Goal: Entertainment & Leisure: Consume media (video, audio)

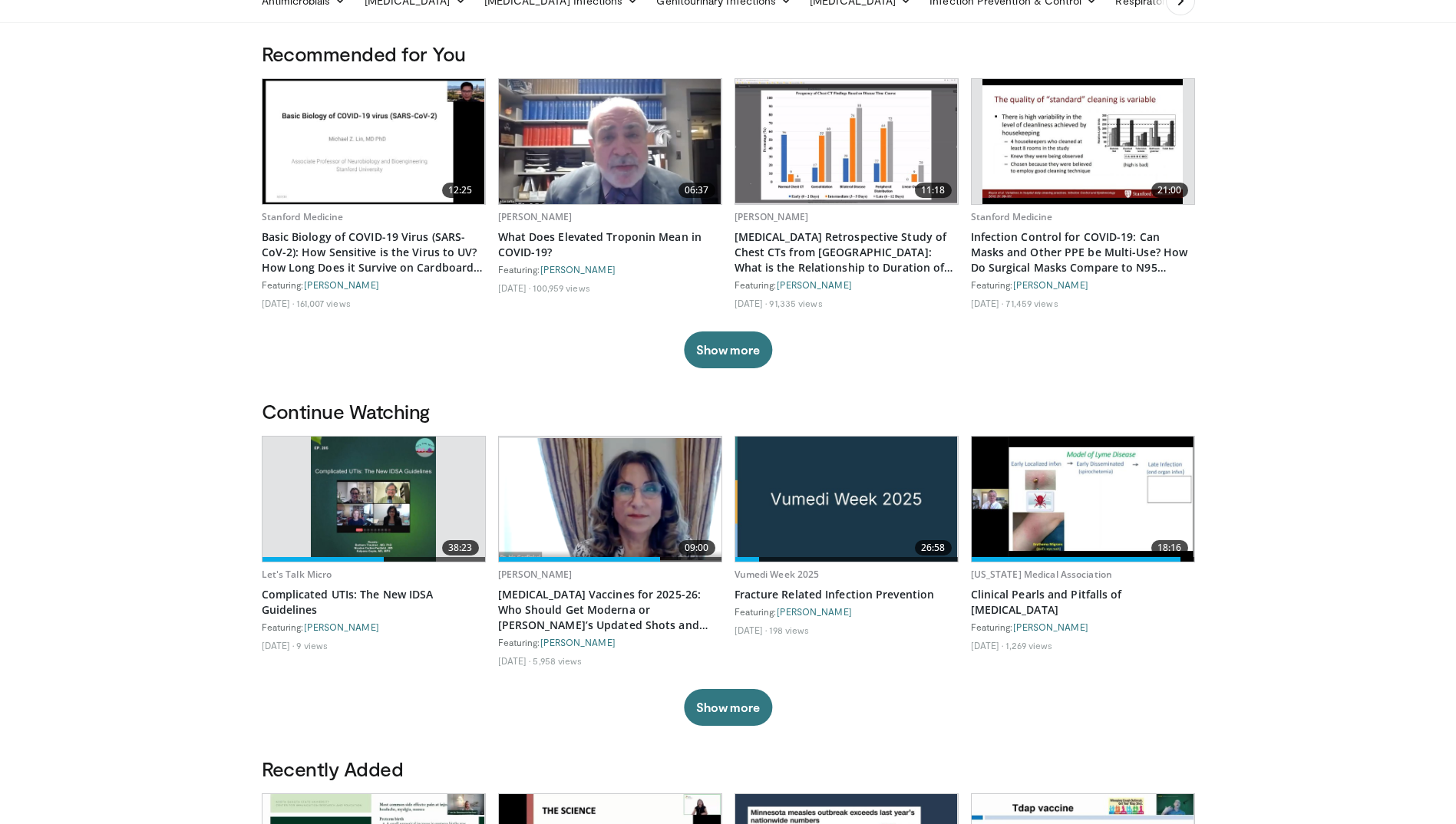
scroll to position [153, 0]
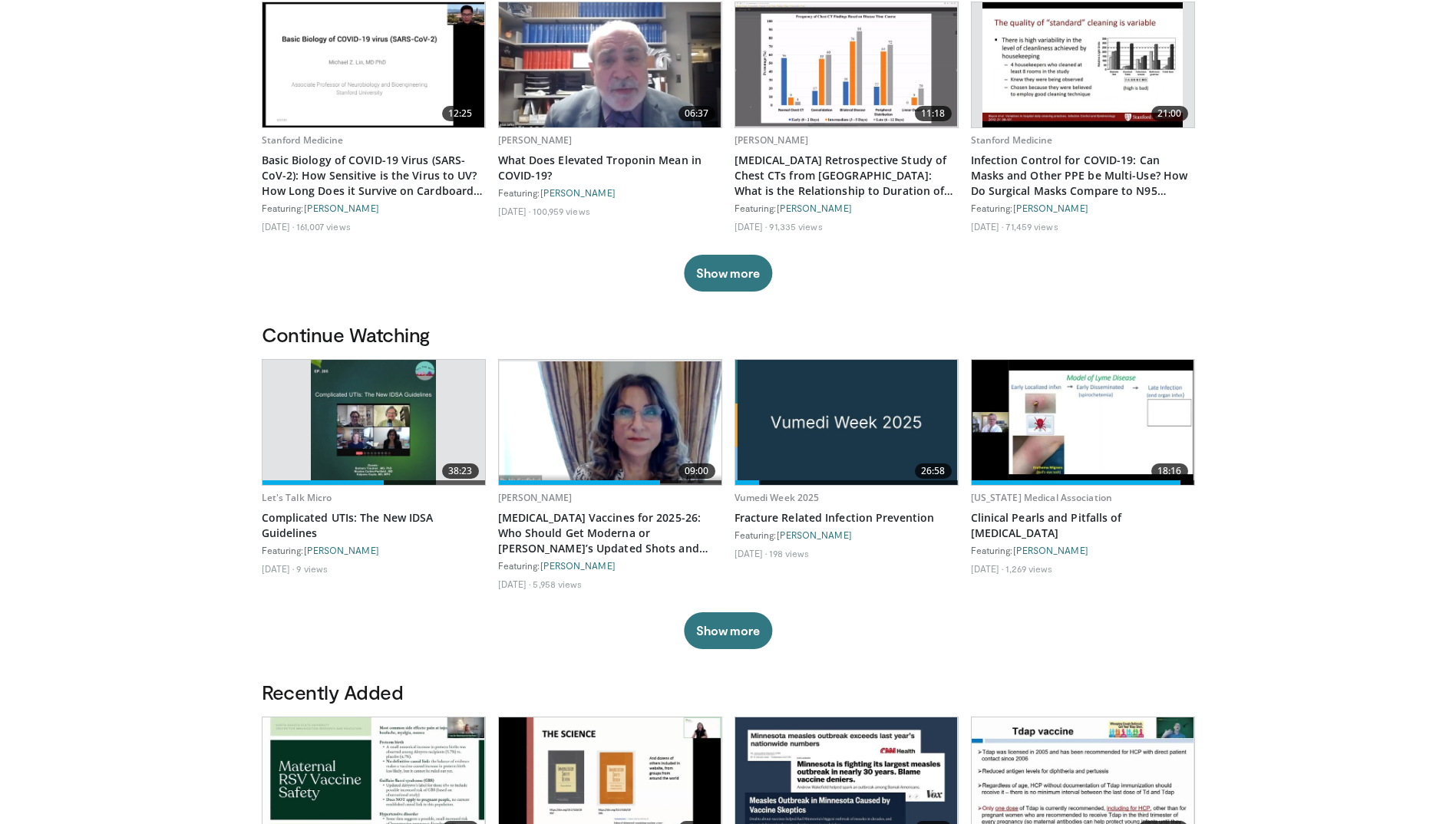
click at [388, 404] on img at bounding box center [373, 422] width 125 height 125
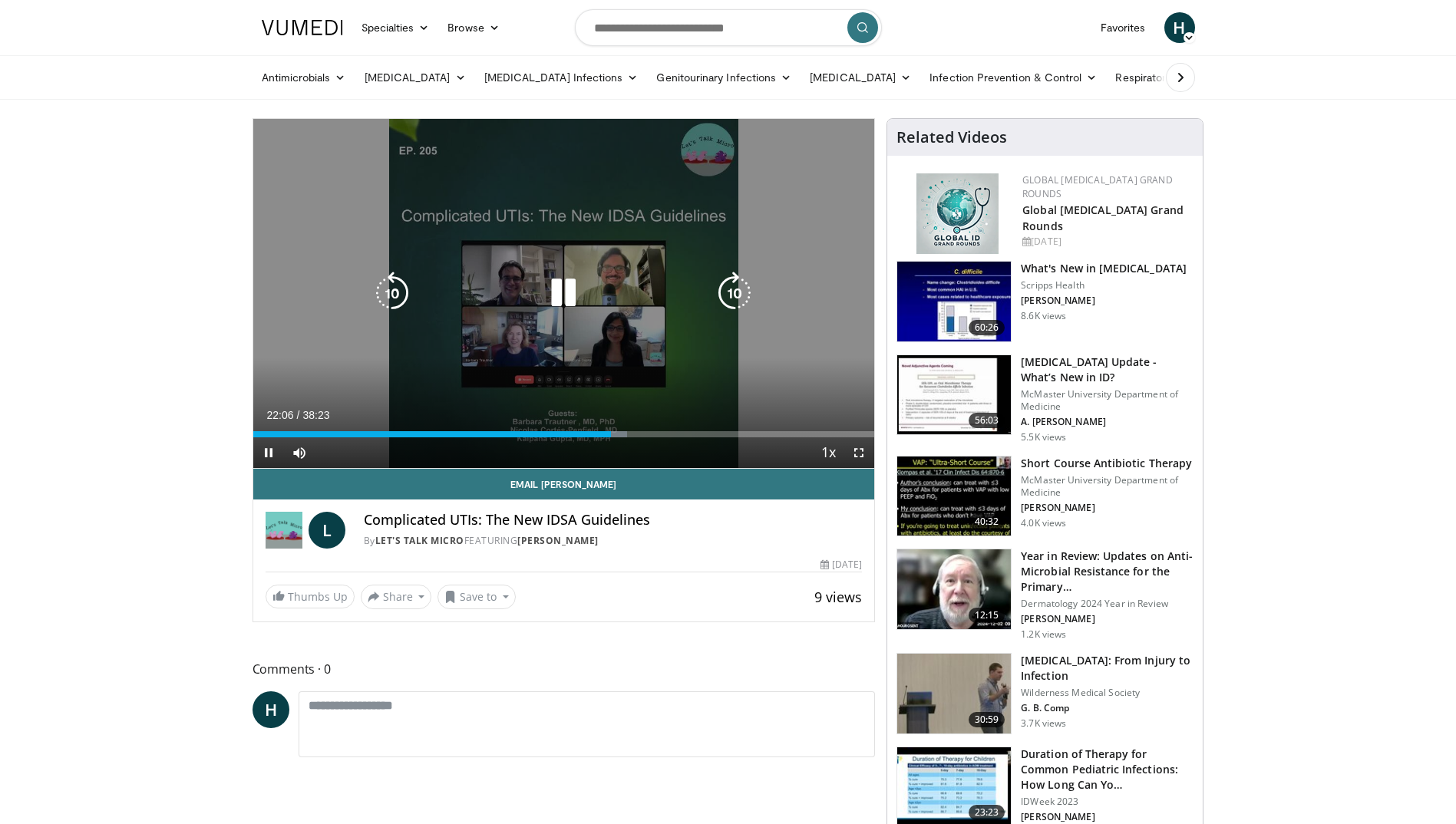
click at [563, 297] on icon "Video Player" at bounding box center [563, 293] width 43 height 43
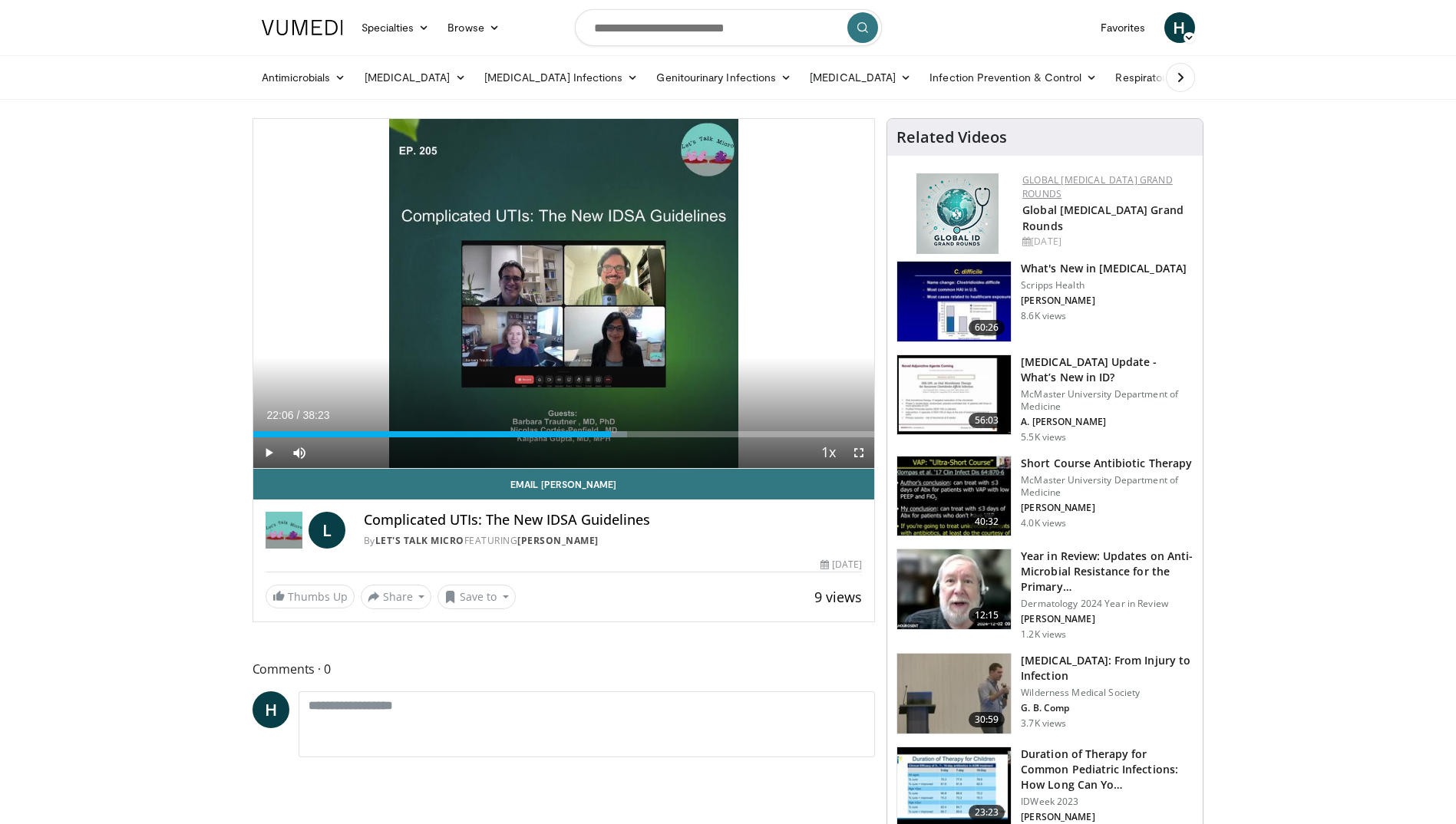
click at [1064, 187] on link "Global [MEDICAL_DATA] Grand Rounds" at bounding box center [1097, 187] width 150 height 27
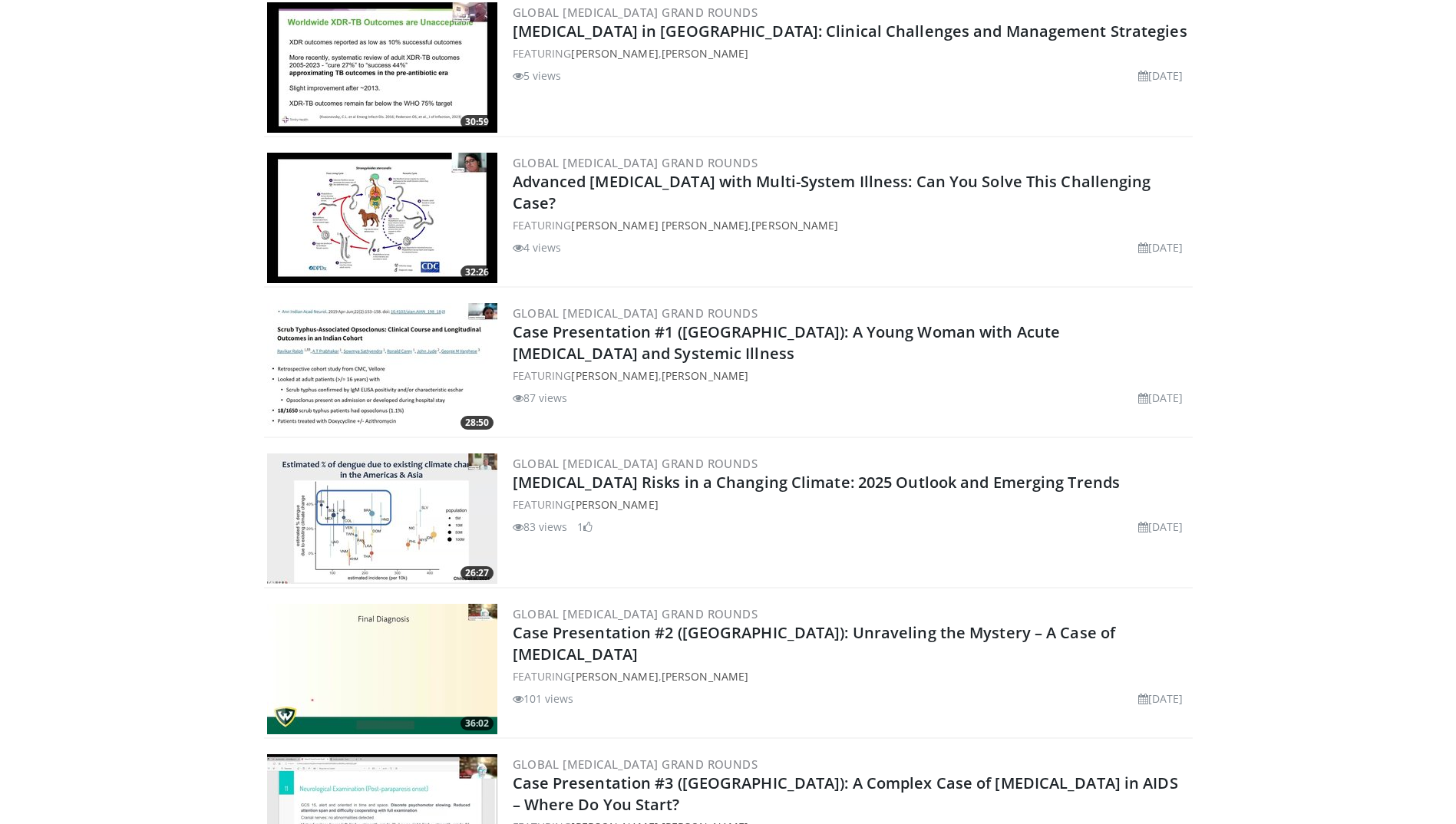
scroll to position [767, 0]
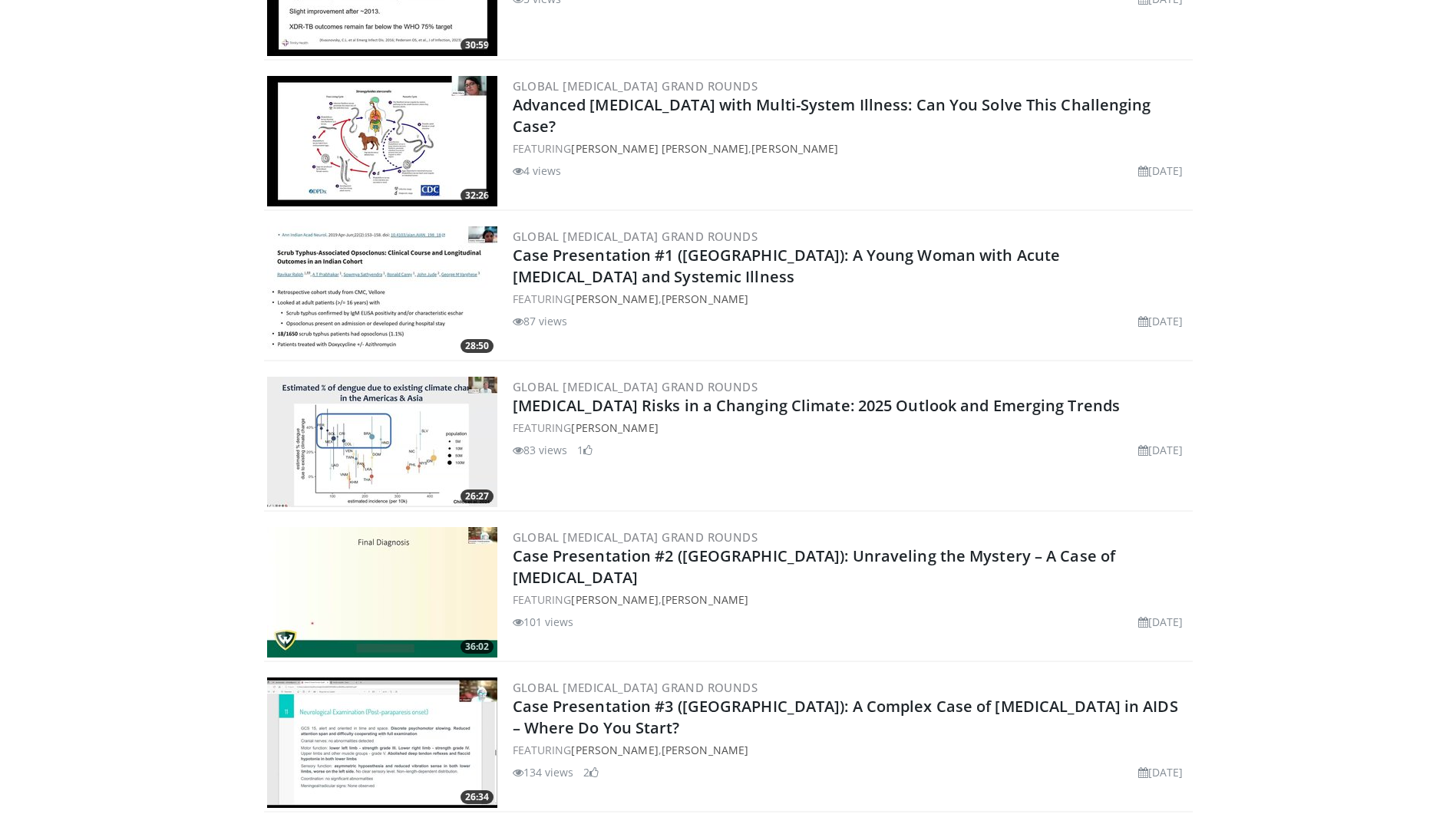
click at [455, 297] on img at bounding box center [382, 291] width 230 height 130
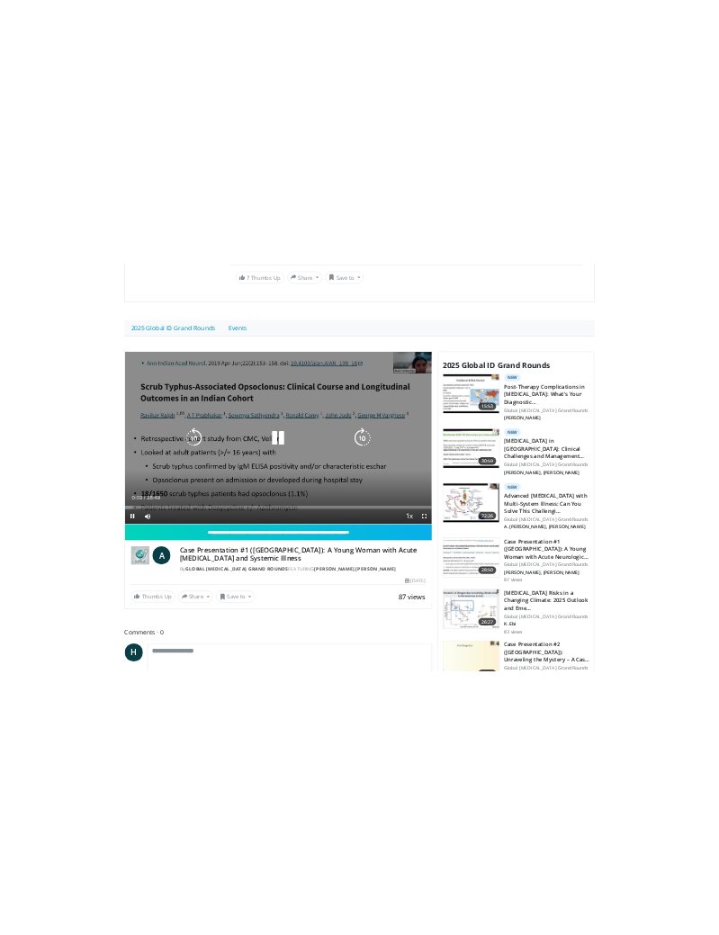
scroll to position [450, 0]
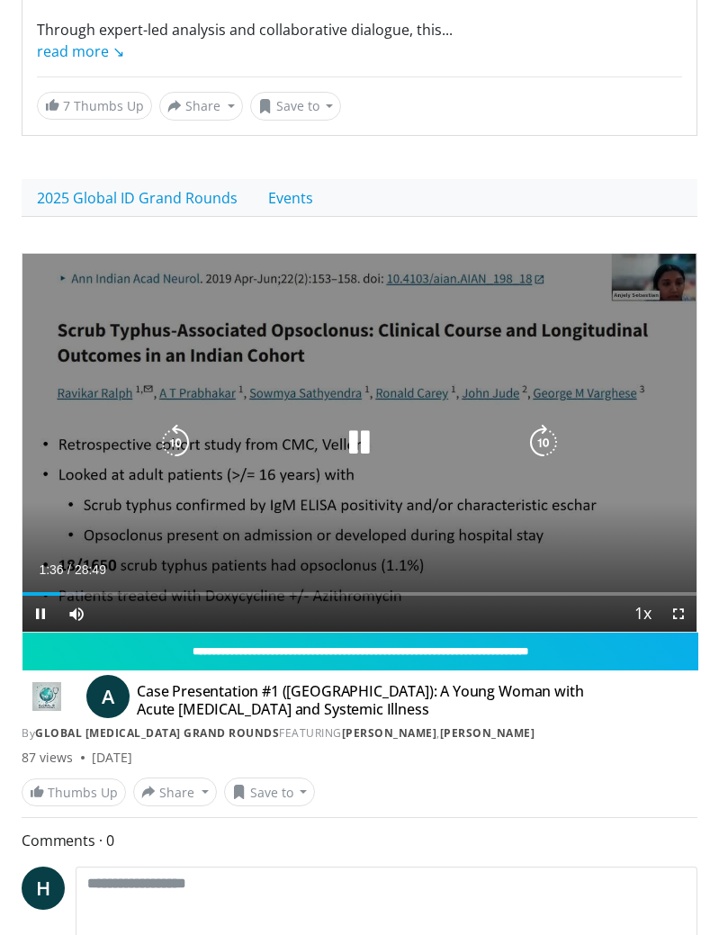
click at [366, 440] on icon "Video Player" at bounding box center [359, 443] width 36 height 36
click at [350, 438] on icon "Video Player" at bounding box center [359, 443] width 36 height 36
click at [366, 449] on icon "Video Player" at bounding box center [359, 443] width 36 height 36
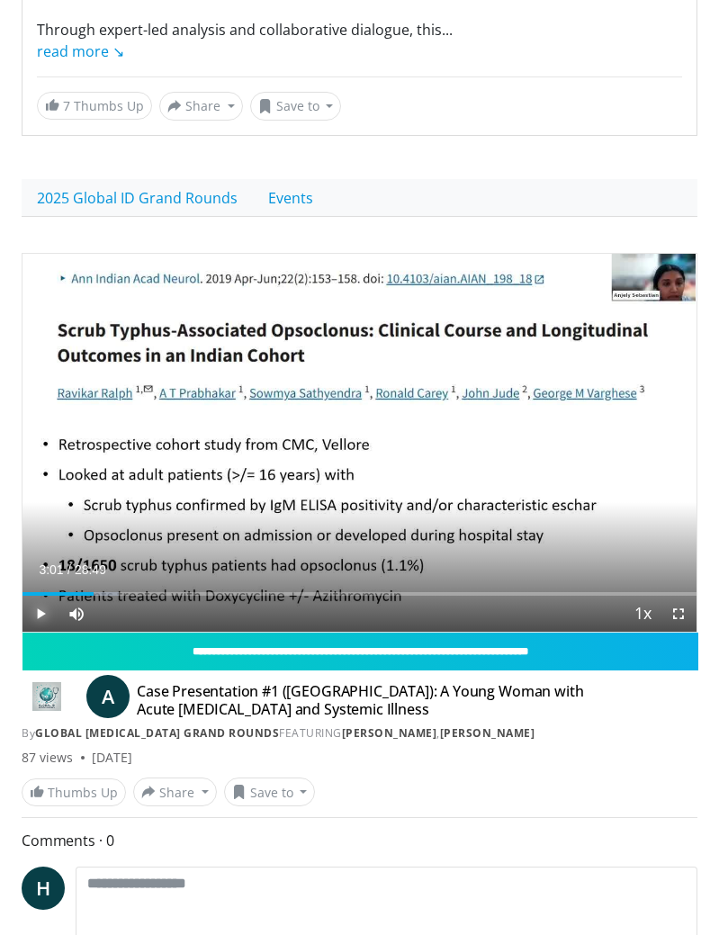
click at [32, 616] on span "Video Player" at bounding box center [41, 614] width 36 height 36
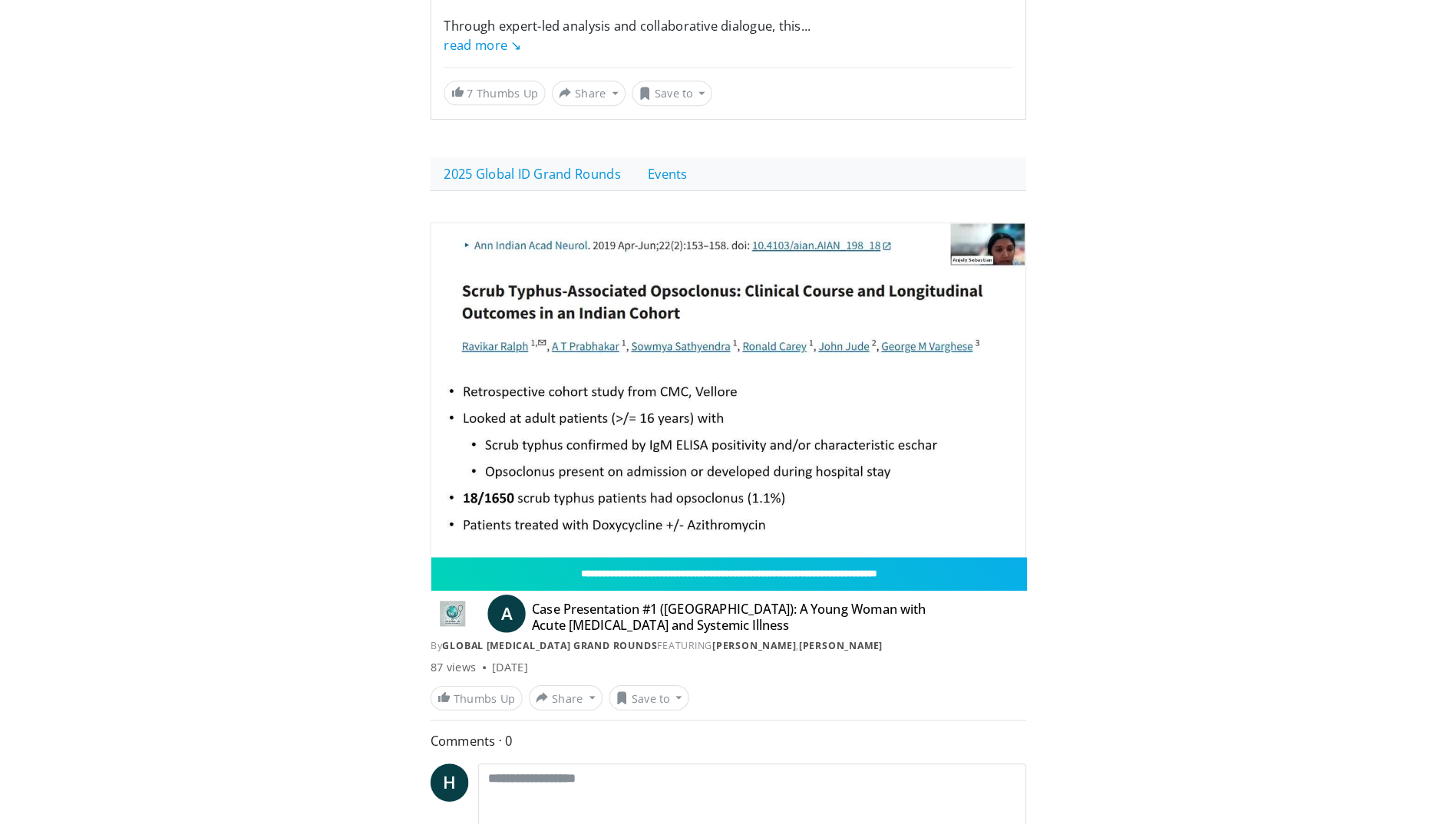
scroll to position [428, 0]
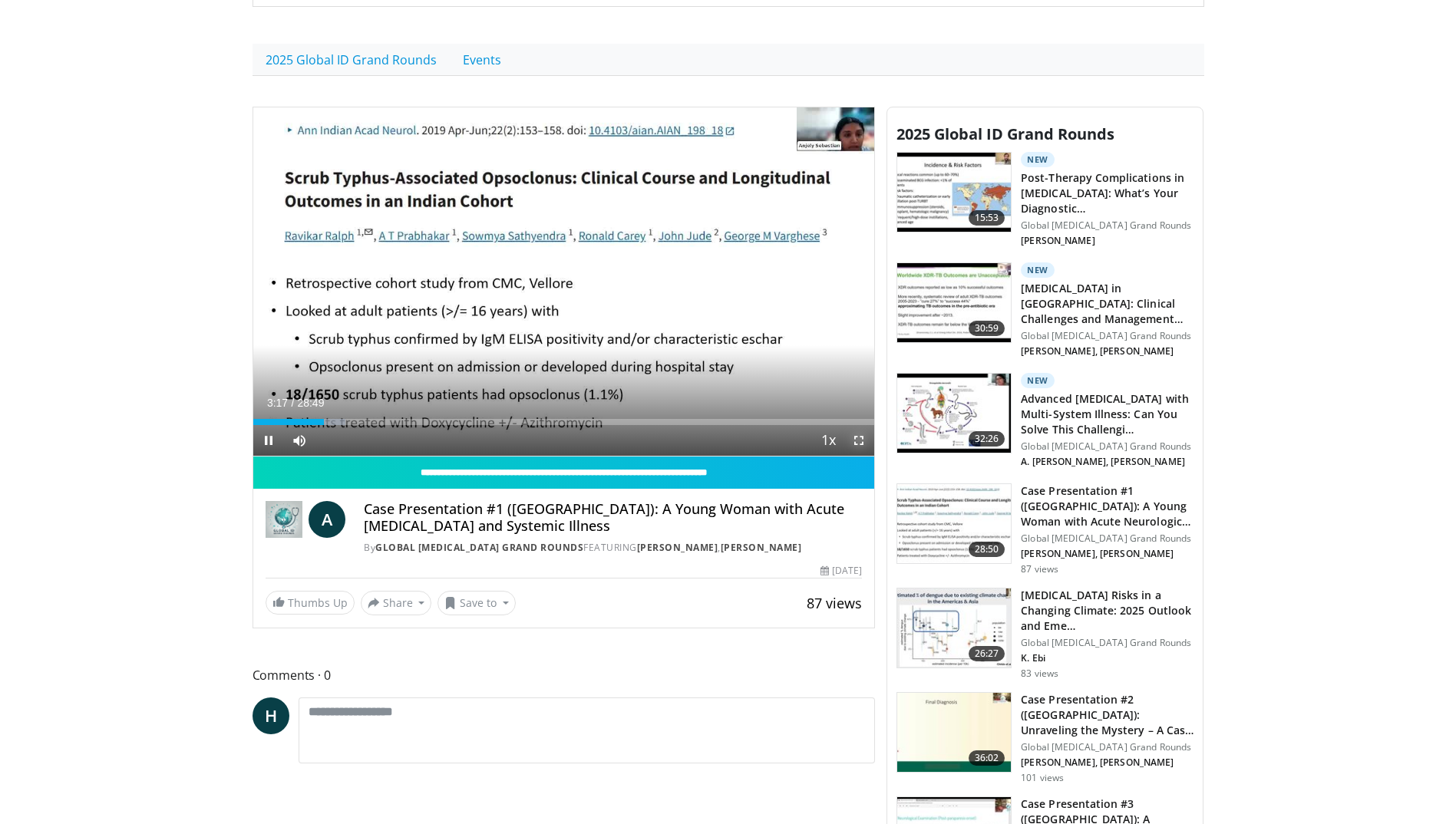
click at [857, 442] on span "Video Player" at bounding box center [858, 441] width 31 height 31
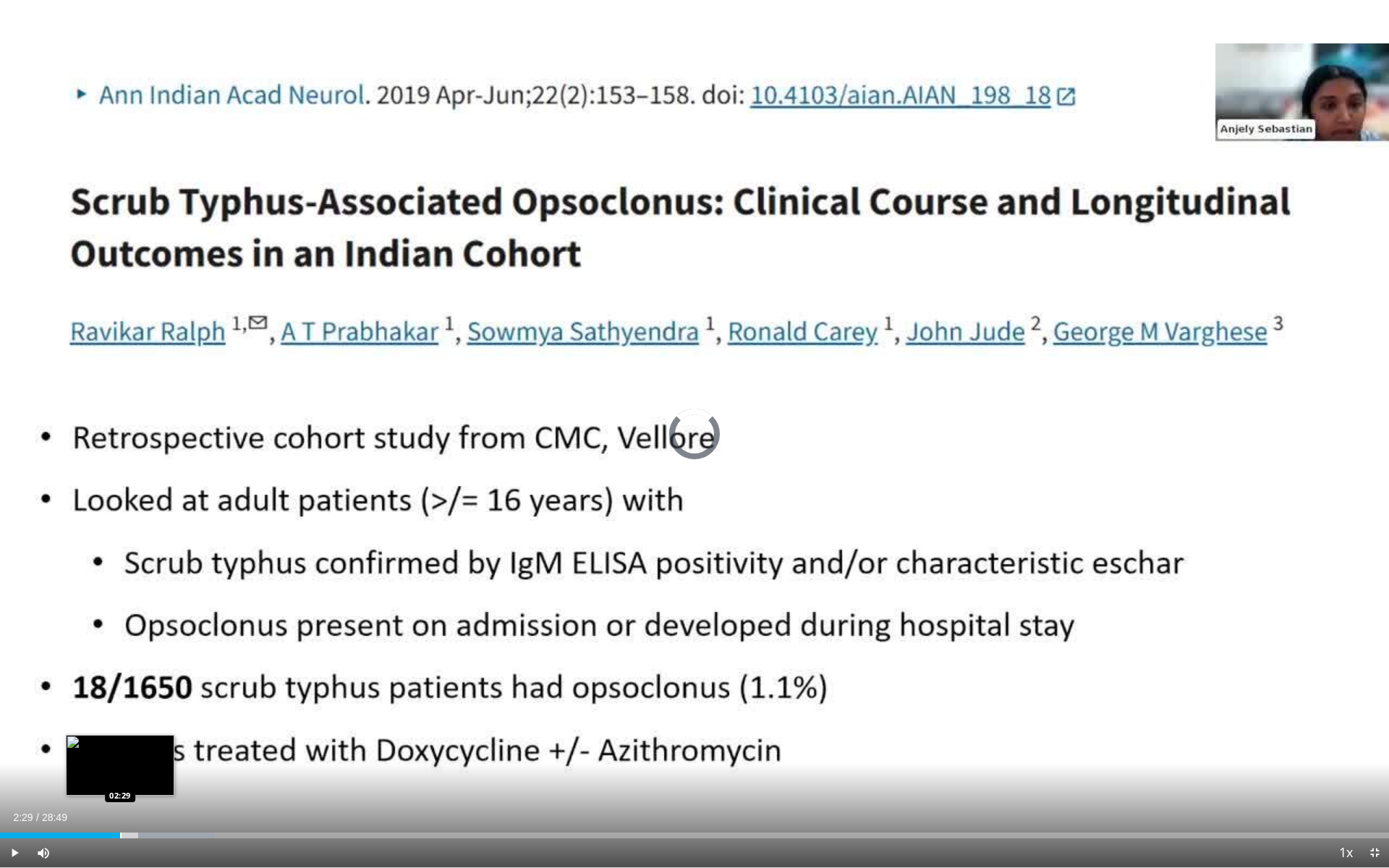
click at [120, 776] on div "Progress Bar" at bounding box center [121, 835] width 2 height 6
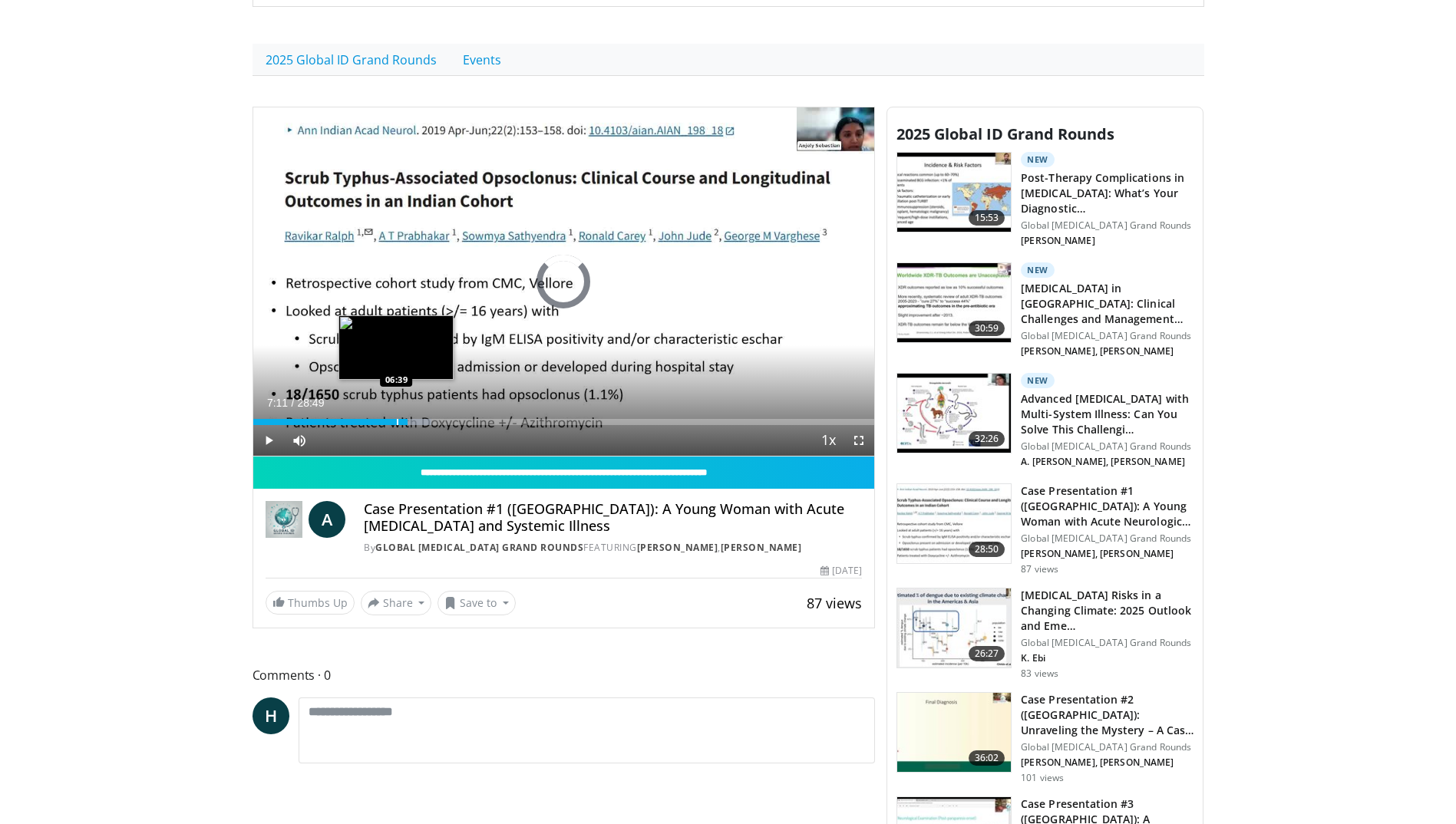
click at [396, 421] on div "Progress Bar" at bounding box center [397, 422] width 2 height 6
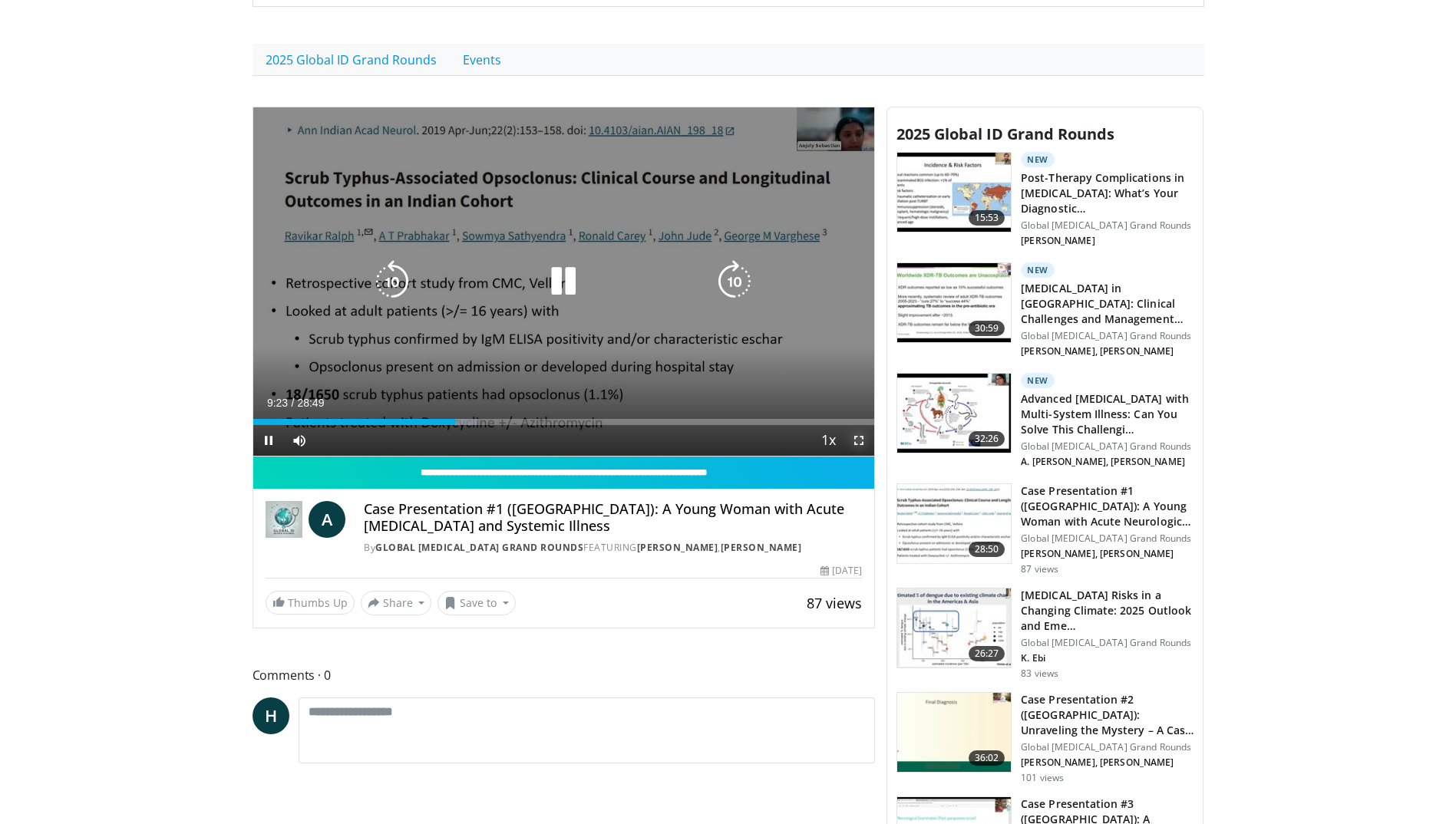
drag, startPoint x: 858, startPoint y: 439, endPoint x: 862, endPoint y: 496, distance: 57.1
click at [858, 439] on span "Video Player" at bounding box center [858, 441] width 31 height 31
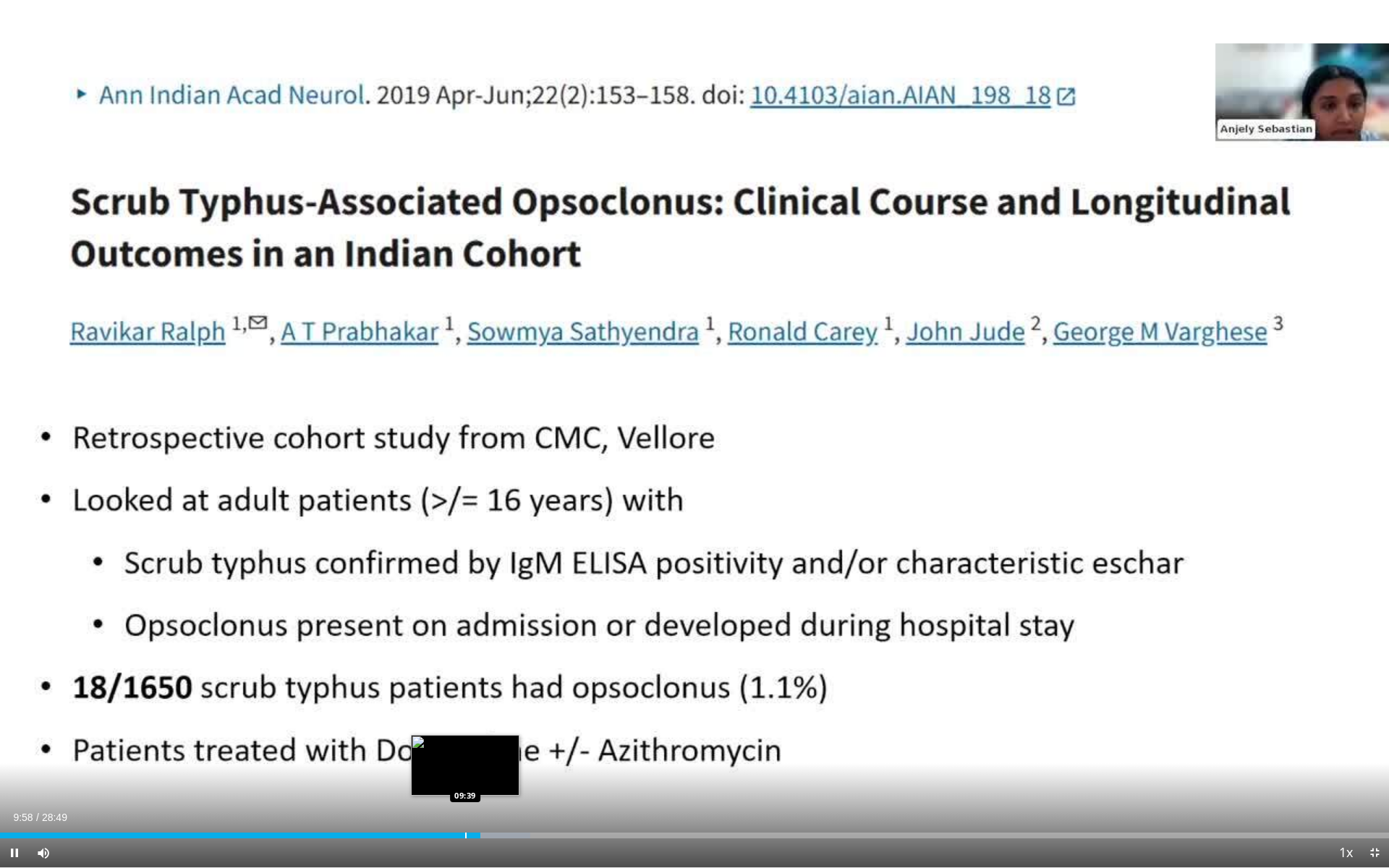
click at [465, 776] on div "Progress Bar" at bounding box center [466, 835] width 2 height 6
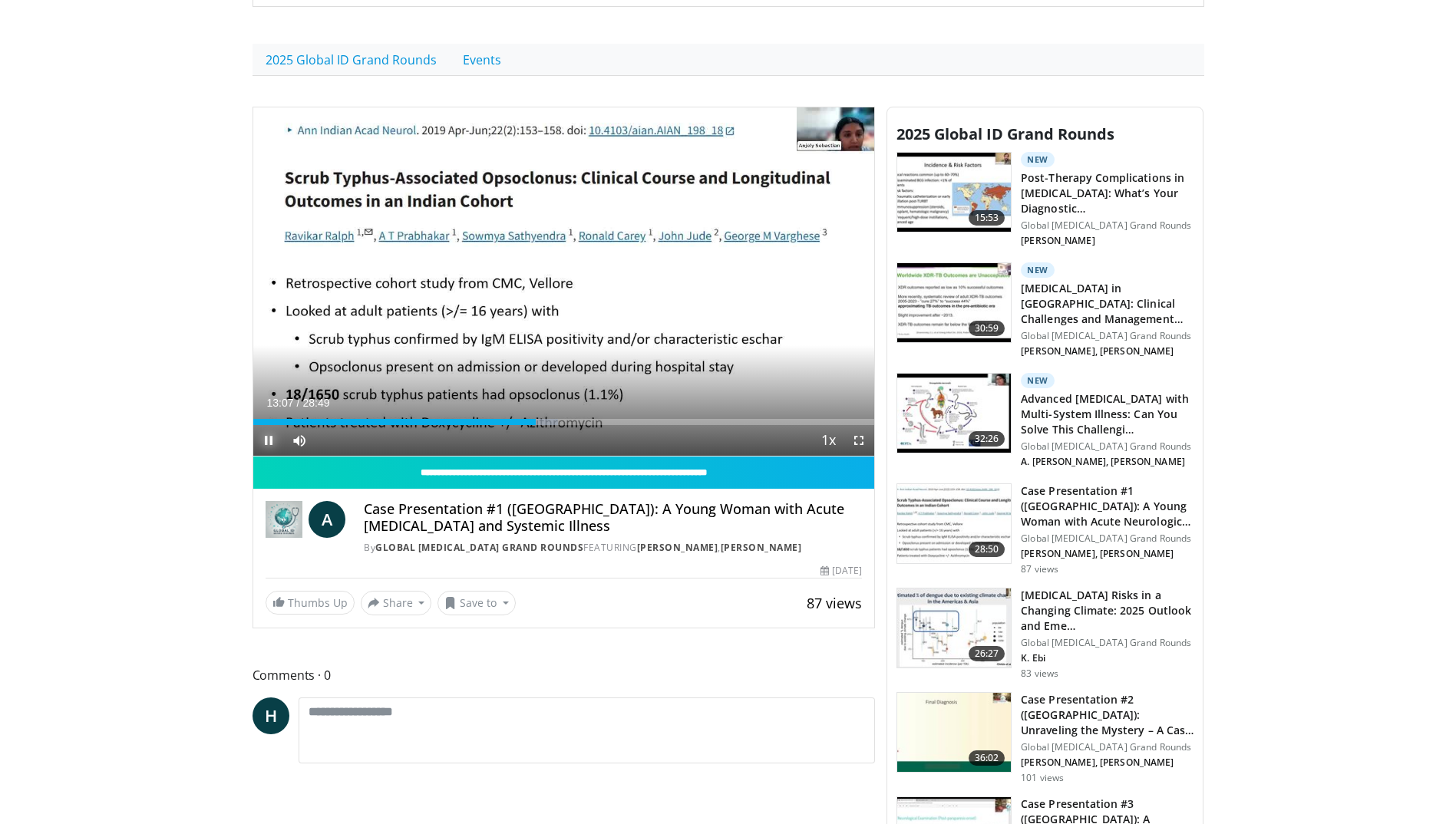
click at [272, 441] on span "Video Player" at bounding box center [269, 441] width 31 height 31
